Goal: Task Accomplishment & Management: Use online tool/utility

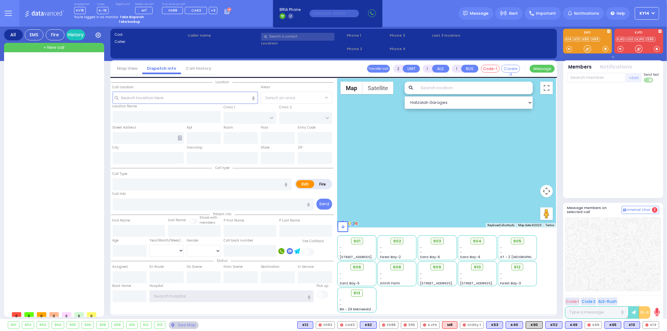
type input "ky14"
click at [133, 15] on strong "Take dispatch" at bounding box center [132, 17] width 24 height 5
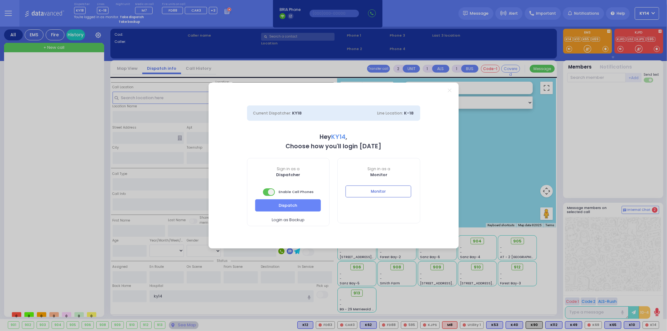
select select "2"
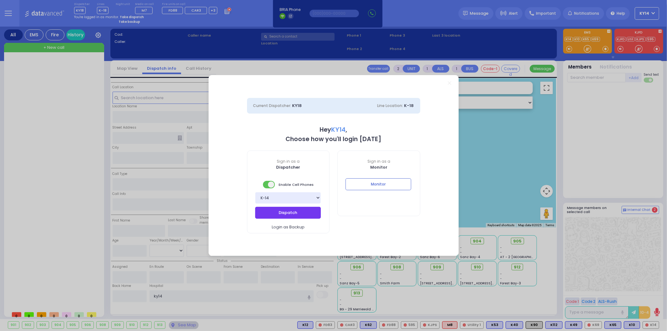
click at [302, 213] on button "Dispatch" at bounding box center [288, 213] width 66 height 12
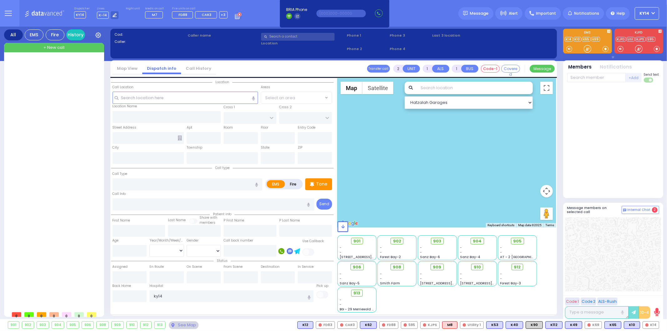
drag, startPoint x: 56, startPoint y: 145, endPoint x: 62, endPoint y: 148, distance: 6.2
click at [59, 147] on div at bounding box center [54, 182] width 93 height 249
